Goal: Information Seeking & Learning: Find specific fact

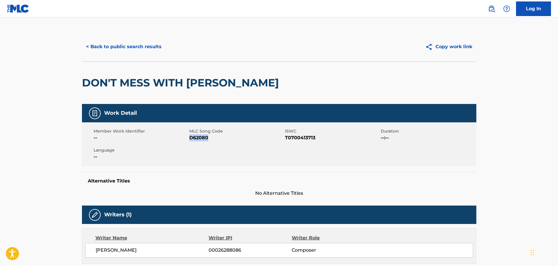
click at [154, 49] on button "< Back to public search results" at bounding box center [124, 46] width 84 height 15
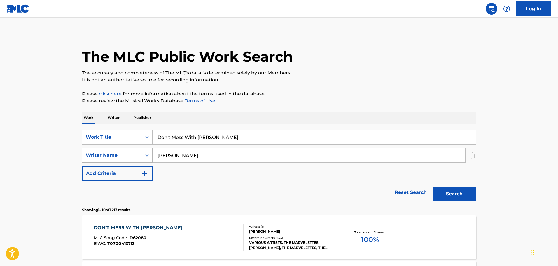
drag, startPoint x: 195, startPoint y: 159, endPoint x: 144, endPoint y: 160, distance: 50.8
click at [150, 157] on div "SearchWithCriteriab1d997be-fb19-43c0-a845-f61c4ee08677 Writer Name [PERSON_NAME]" at bounding box center [279, 155] width 395 height 15
type input "[PERSON_NAME]"
drag, startPoint x: 210, startPoint y: 135, endPoint x: 156, endPoint y: 140, distance: 53.7
click at [156, 140] on input "Don't Mess With [PERSON_NAME]" at bounding box center [315, 137] width 324 height 14
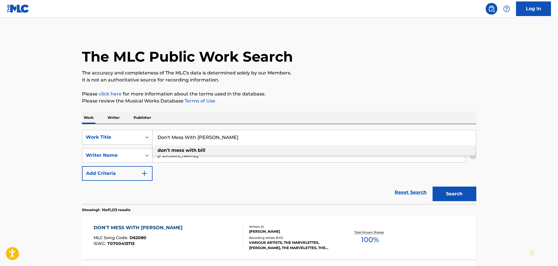
paste input "Lay Your Hands On Me"
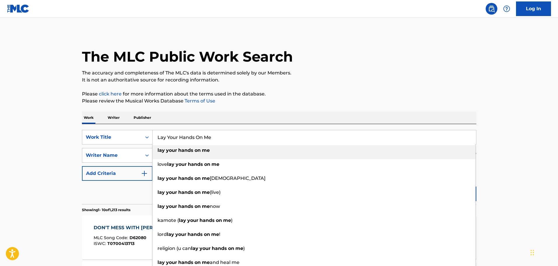
type input "Lay Your Hands On Me"
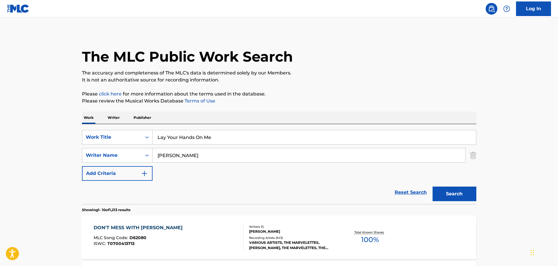
click at [264, 69] on div "The MLC Public Work Search" at bounding box center [279, 53] width 395 height 43
click at [446, 189] on button "Search" at bounding box center [455, 194] width 44 height 15
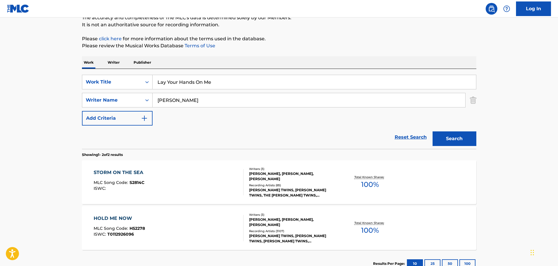
scroll to position [29, 0]
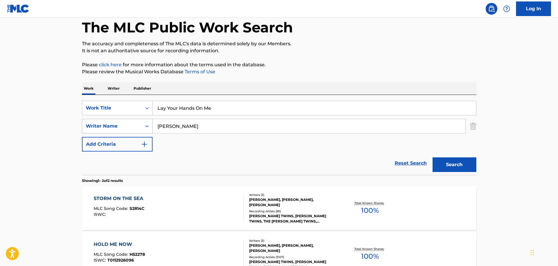
drag, startPoint x: 199, startPoint y: 126, endPoint x: 141, endPoint y: 126, distance: 57.5
click at [142, 126] on div "SearchWithCriteriab1d997be-fb19-43c0-a845-f61c4ee08677 Writer Name [PERSON_NAME]" at bounding box center [279, 126] width 395 height 15
click at [433, 157] on button "Search" at bounding box center [455, 164] width 44 height 15
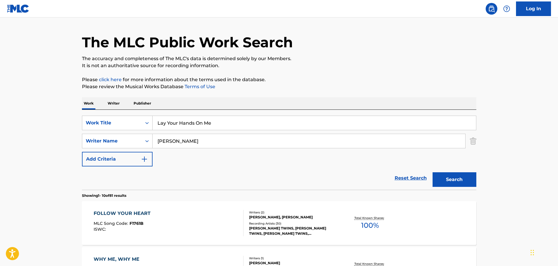
scroll to position [0, 0]
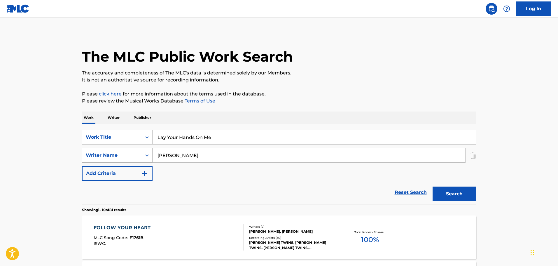
drag, startPoint x: 206, startPoint y: 153, endPoint x: 152, endPoint y: 155, distance: 53.8
click at [152, 155] on div "SearchWithCriteriab1d997be-fb19-43c0-a845-f61c4ee08677 Writer Name [PERSON_NAME]" at bounding box center [279, 155] width 395 height 15
click at [169, 160] on input "ala" at bounding box center [309, 155] width 313 height 14
type input "[PERSON_NAME]"
click at [446, 191] on button "Search" at bounding box center [455, 194] width 44 height 15
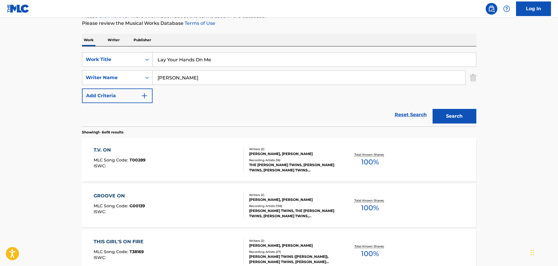
scroll to position [76, 0]
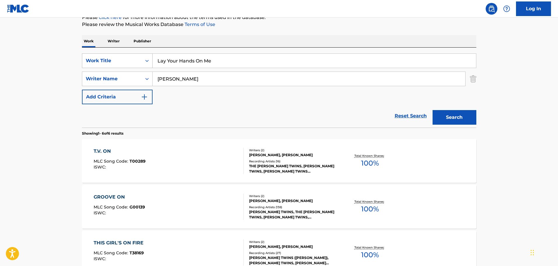
click at [152, 62] on div "Search Form" at bounding box center [147, 60] width 11 height 11
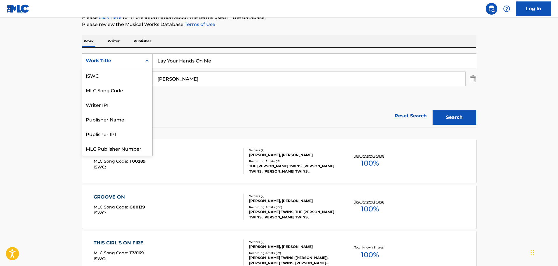
scroll to position [15, 0]
click at [152, 62] on div "Search Form" at bounding box center [147, 60] width 11 height 11
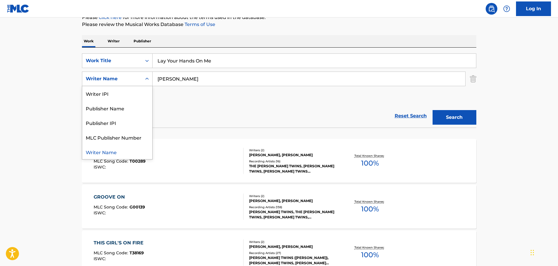
click at [148, 77] on icon "Search Form" at bounding box center [147, 79] width 6 height 6
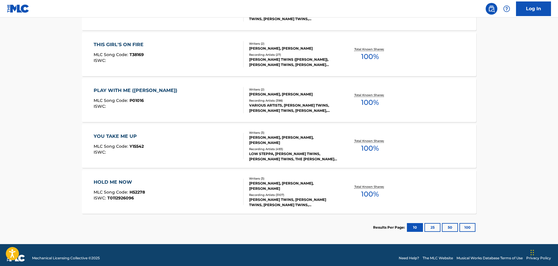
scroll to position [281, 0]
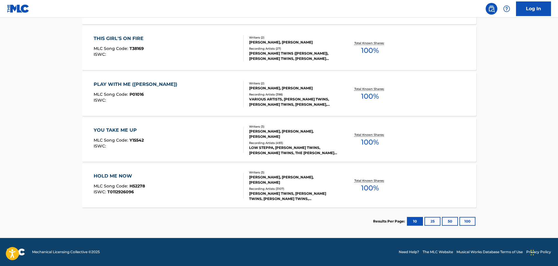
click at [284, 59] on div "[PERSON_NAME] TWINS ([PERSON_NAME]), [PERSON_NAME] TWINS, [PERSON_NAME] TWINS, …" at bounding box center [293, 56] width 88 height 11
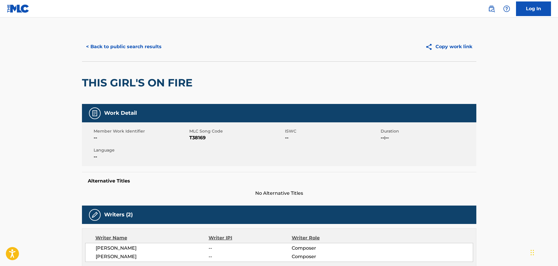
click at [148, 49] on button "< Back to public search results" at bounding box center [124, 46] width 84 height 15
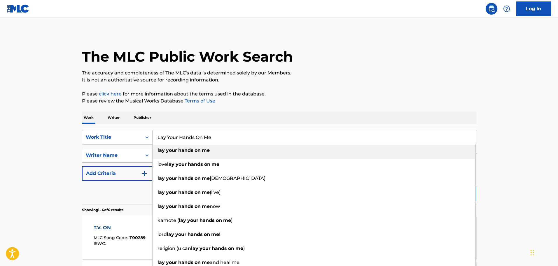
click at [229, 140] on input "Lay Your Hands On Me" at bounding box center [315, 137] width 324 height 14
drag, startPoint x: 217, startPoint y: 139, endPoint x: 156, endPoint y: 138, distance: 61.6
click at [156, 138] on input "Lay Your Hands On Me" at bounding box center [315, 137] width 324 height 14
paste input "Do You Want It All?"
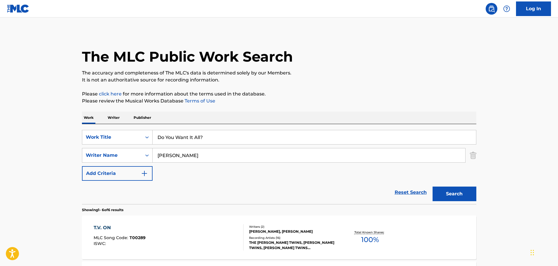
type input "Do You Want It All?"
click at [334, 112] on div "Work Writer Publisher" at bounding box center [279, 118] width 395 height 12
drag, startPoint x: 163, startPoint y: 157, endPoint x: 138, endPoint y: 157, distance: 25.7
click at [138, 157] on div "SearchWithCriteriab1d997be-fb19-43c0-a845-f61c4ee08677 Writer Name [PERSON_NAME]" at bounding box center [279, 155] width 395 height 15
paste input "[PERSON_NAME]"
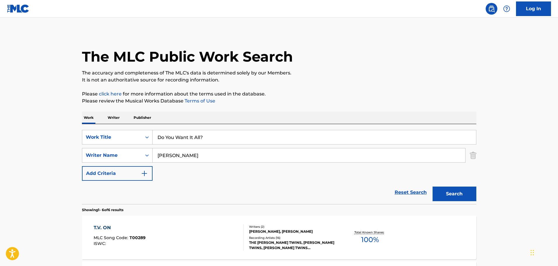
type input "[PERSON_NAME]"
click at [442, 193] on button "Search" at bounding box center [455, 194] width 44 height 15
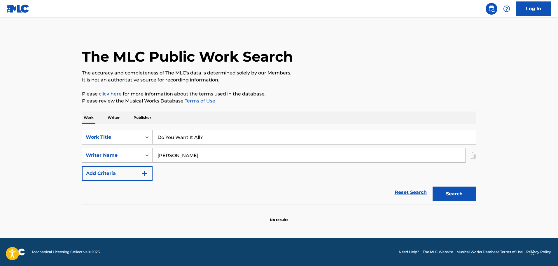
click at [453, 196] on button "Search" at bounding box center [455, 194] width 44 height 15
click at [210, 140] on input "Do You Want It All?" at bounding box center [315, 137] width 324 height 14
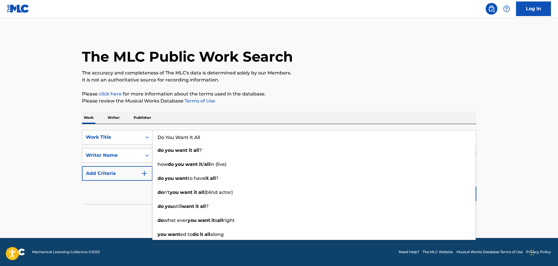
type input "Do You Want It All"
click at [419, 121] on div "Work Writer Publisher" at bounding box center [279, 118] width 395 height 12
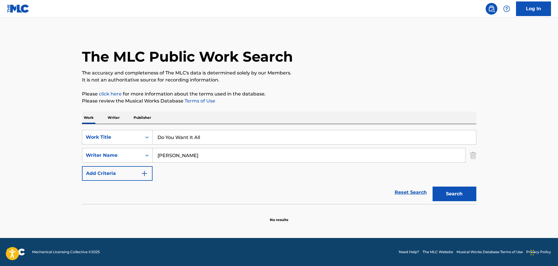
click at [442, 191] on button "Search" at bounding box center [455, 194] width 44 height 15
drag, startPoint x: 195, startPoint y: 153, endPoint x: 154, endPoint y: 156, distance: 41.3
click at [154, 156] on input "[PERSON_NAME]" at bounding box center [309, 155] width 313 height 14
paste input "[PERSON_NAME]"
type input "[PERSON_NAME]"
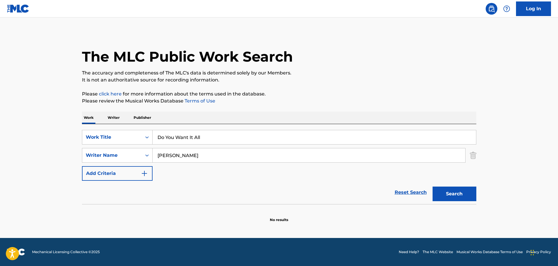
click at [441, 194] on button "Search" at bounding box center [455, 194] width 44 height 15
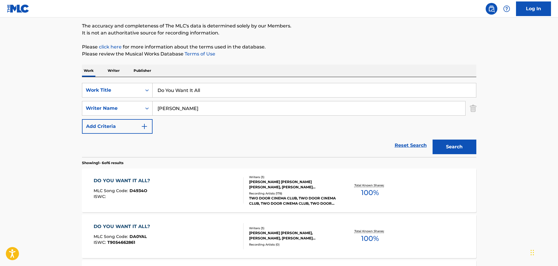
scroll to position [117, 0]
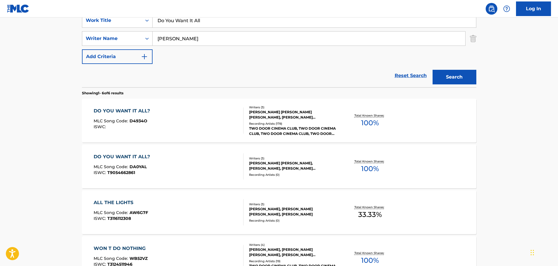
click at [267, 117] on div "[PERSON_NAME] [PERSON_NAME] [PERSON_NAME], [PERSON_NAME] [PERSON_NAME]" at bounding box center [293, 114] width 88 height 11
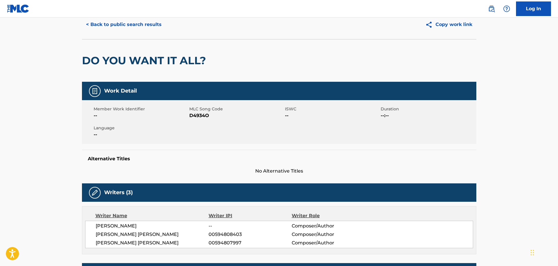
scroll to position [58, 0]
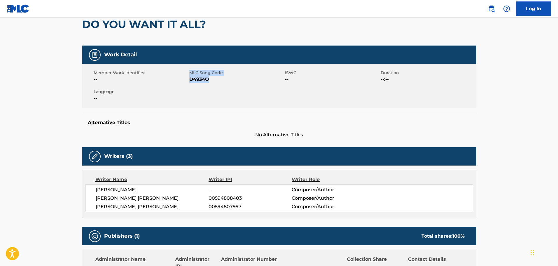
drag, startPoint x: 213, startPoint y: 82, endPoint x: 185, endPoint y: 82, distance: 27.7
click at [185, 82] on div "Member Work Identifier -- MLC Song Code D4934O ISWC -- Duration --:-- Language …" at bounding box center [279, 86] width 395 height 44
click at [208, 81] on span "D4934O" at bounding box center [236, 79] width 94 height 7
drag, startPoint x: 210, startPoint y: 82, endPoint x: 191, endPoint y: 82, distance: 19.9
click at [191, 82] on span "D4934O" at bounding box center [236, 79] width 94 height 7
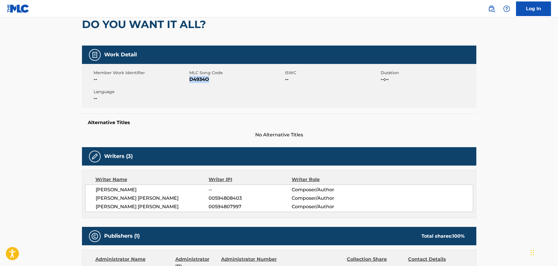
copy span "D4934O"
